Goal: Information Seeking & Learning: Learn about a topic

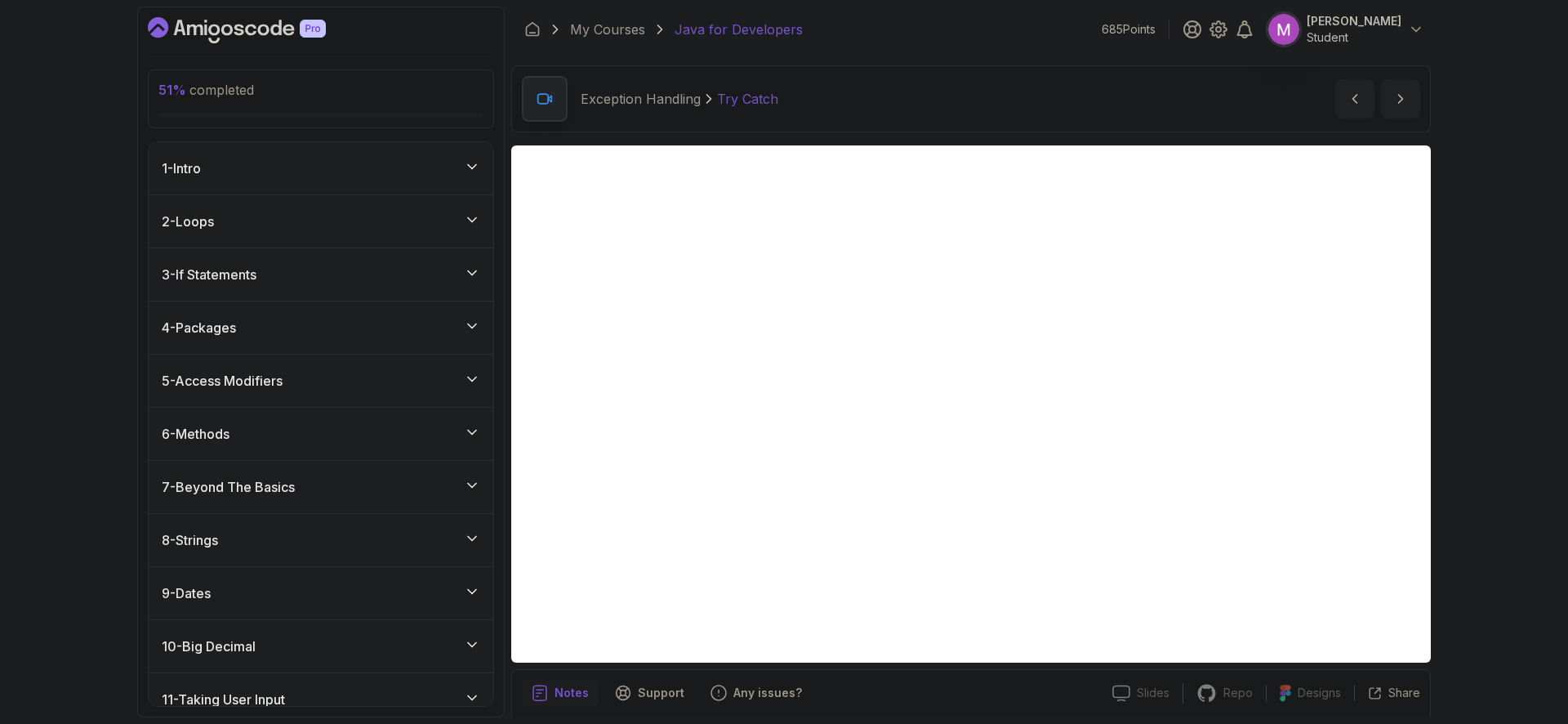
scroll to position [59, 0]
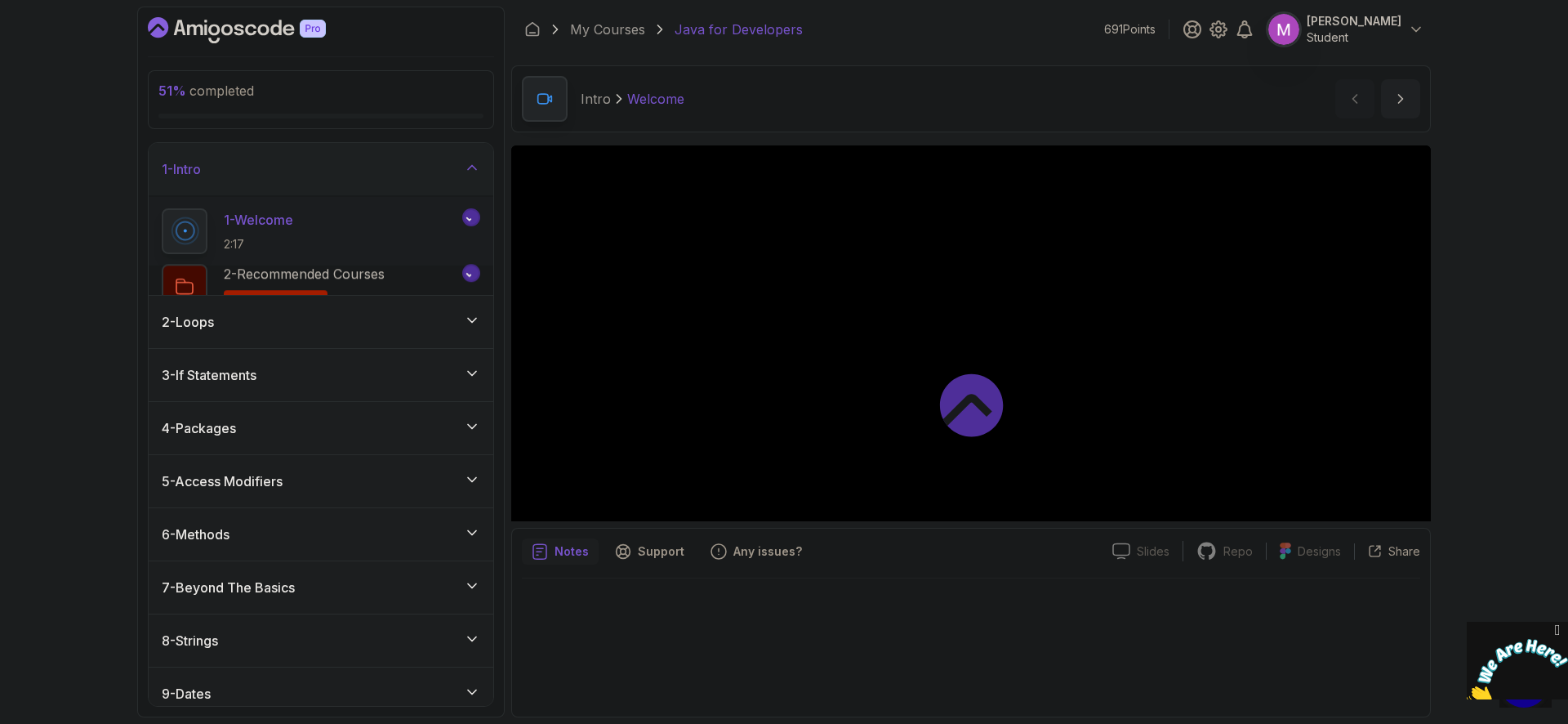
click at [1563, 630] on icon "Close" at bounding box center [1558, 630] width 15 height 17
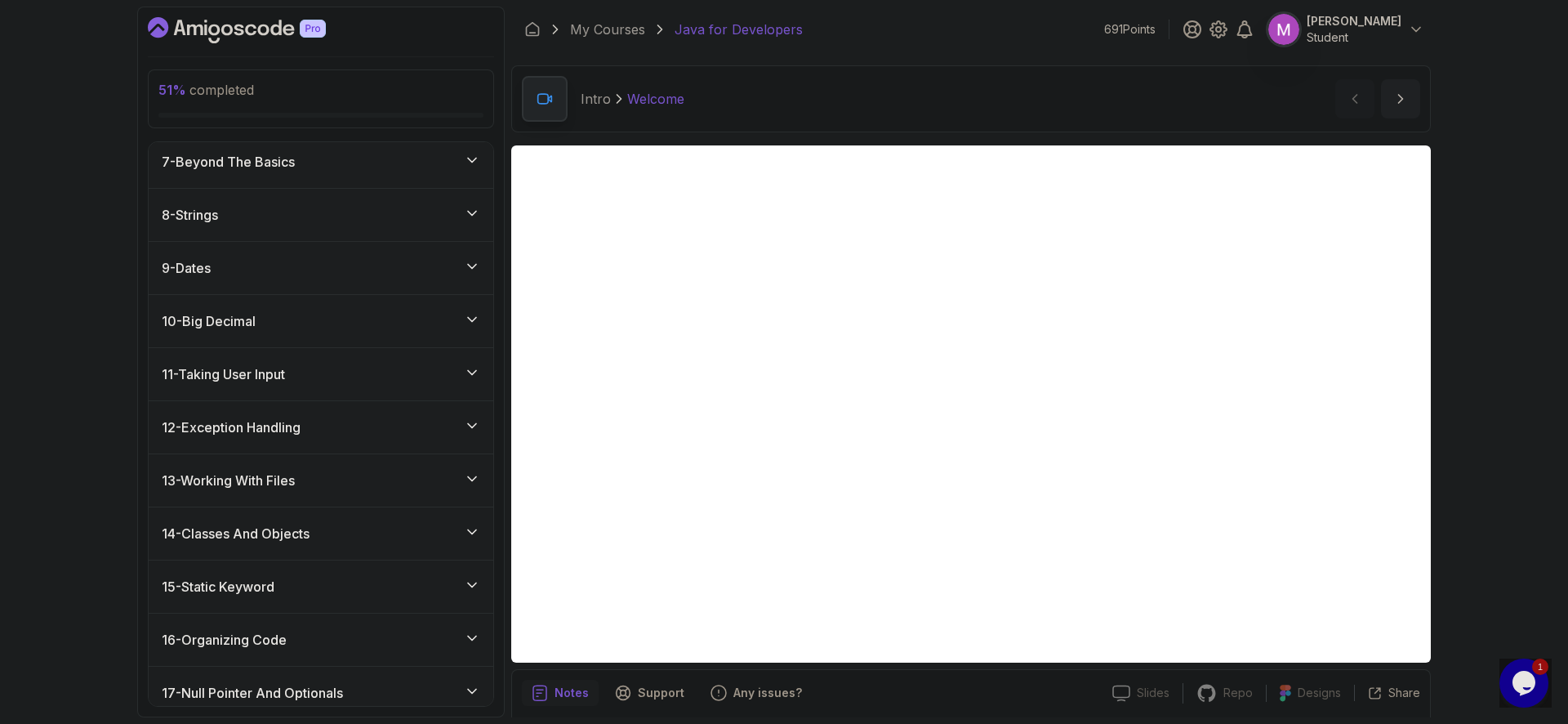
scroll to position [478, 0]
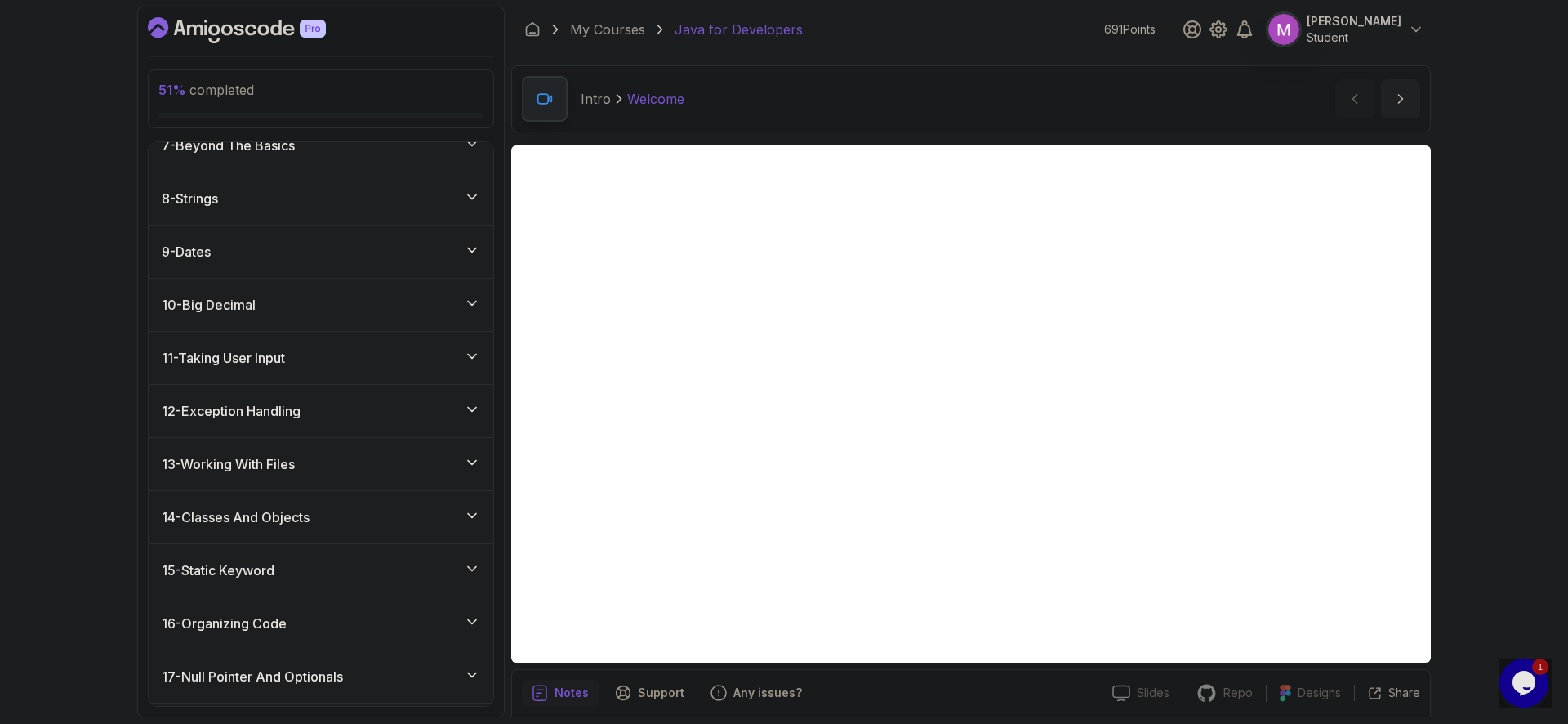
click at [382, 415] on div "12 - Exception Handling" at bounding box center [321, 411] width 318 height 19
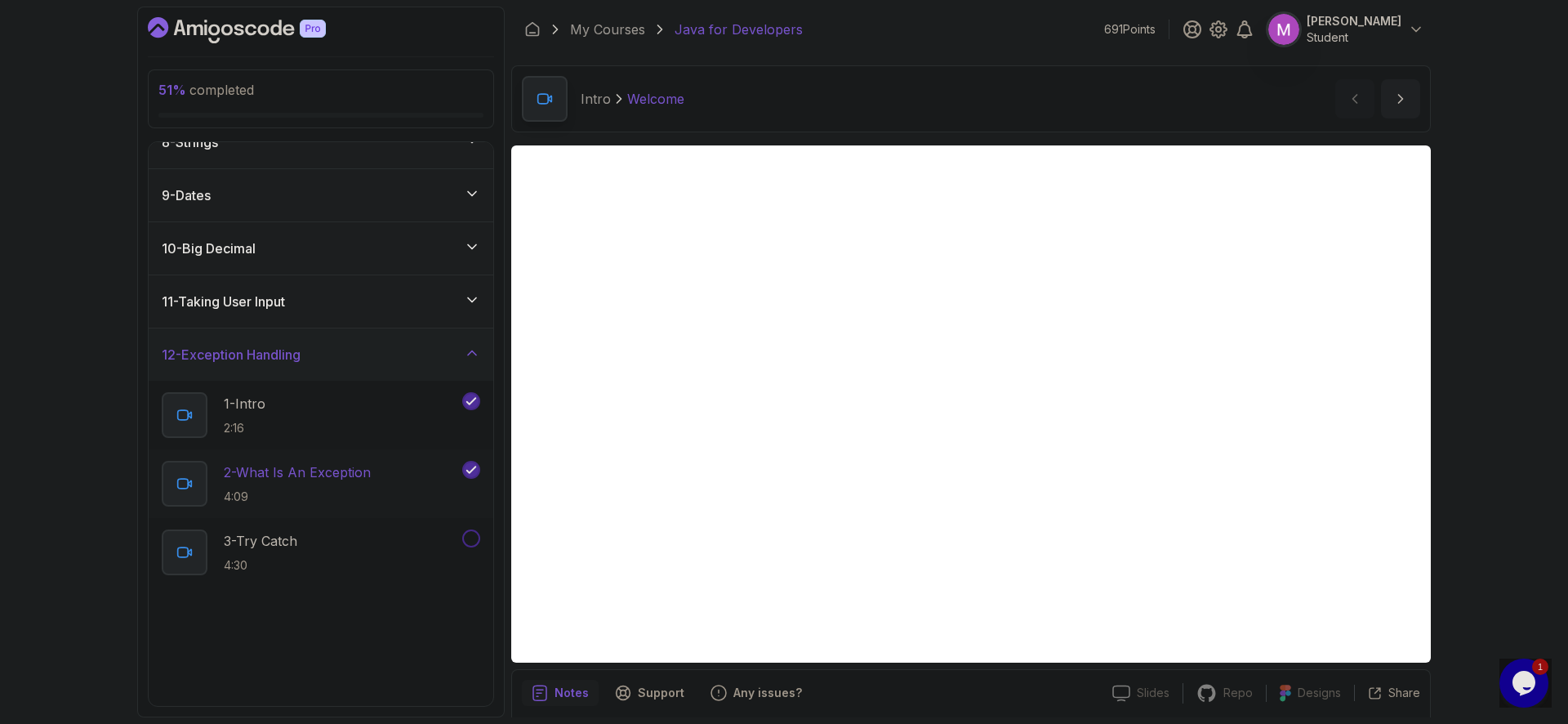
scroll to position [427, 0]
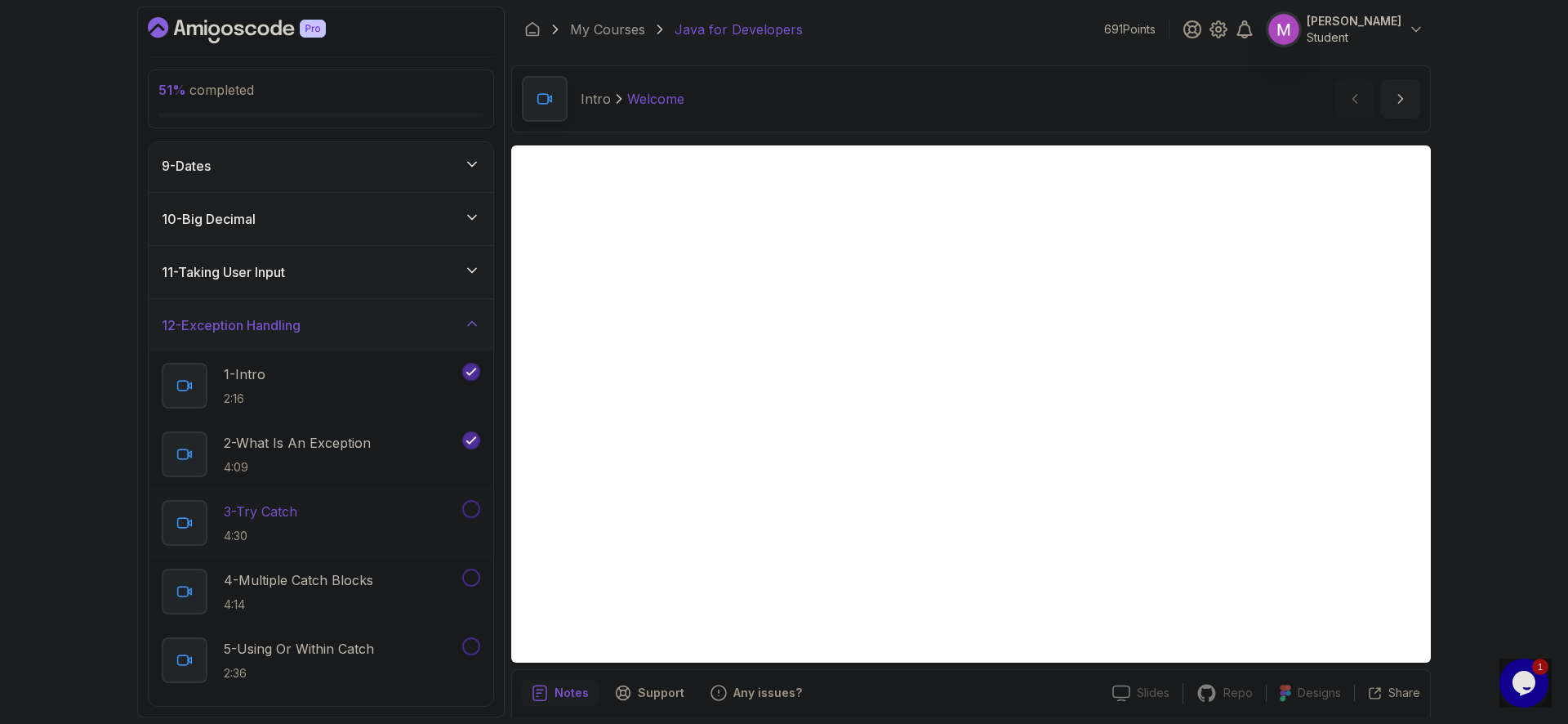
click at [308, 515] on div "3 - Try Catch 4:30" at bounding box center [310, 523] width 298 height 46
